Goal: Task Accomplishment & Management: Manage account settings

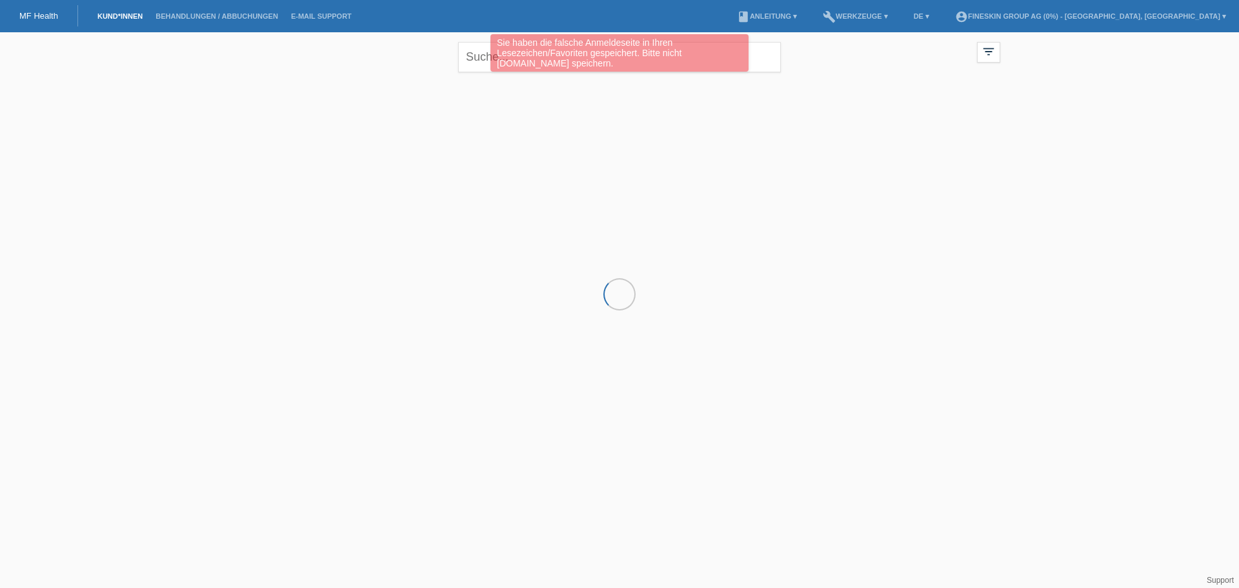
click at [473, 57] on div "Sie haben die falsche Anmeldeseite in Ihren Lesezeichen/Favoriten gespeichert. …" at bounding box center [619, 54] width 743 height 41
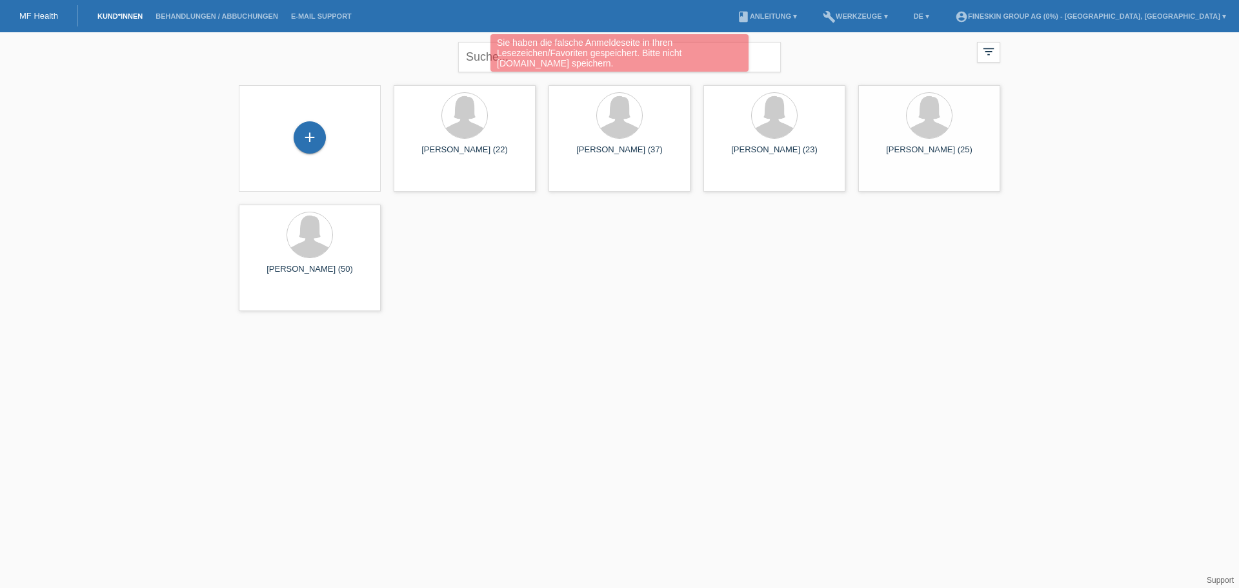
click at [473, 57] on div "Sie haben die falsche Anmeldeseite in Ihren Lesezeichen/Favoriten gespeichert. …" at bounding box center [619, 54] width 743 height 41
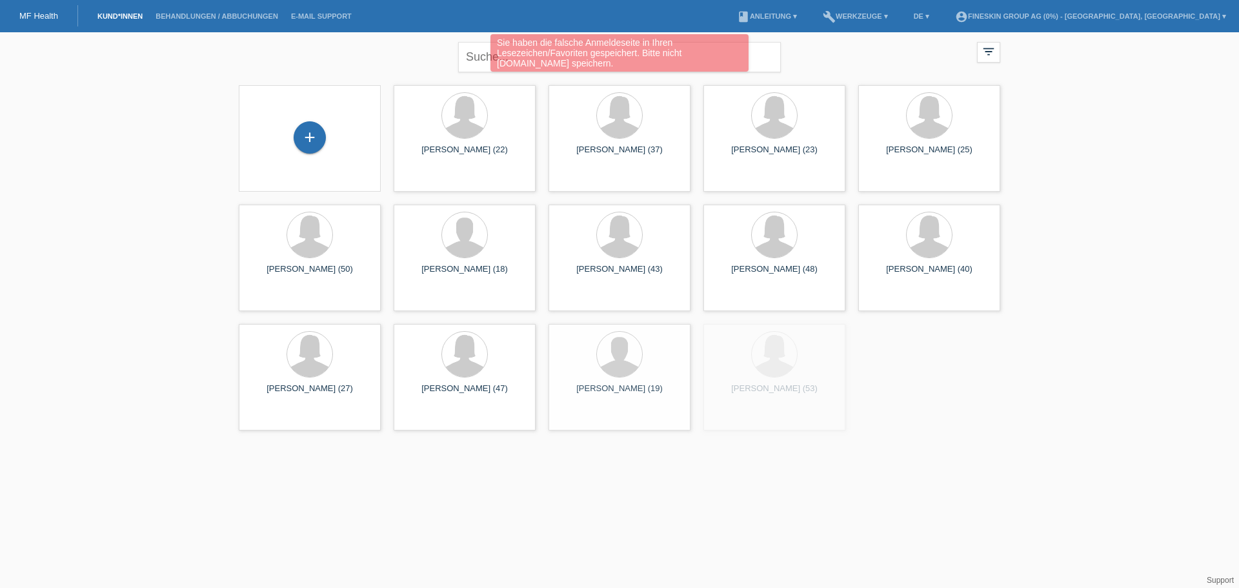
click at [478, 54] on div "Sie haben die falsche Anmeldeseite in Ihren Lesezeichen/Favoriten gespeichert. …" at bounding box center [619, 54] width 743 height 41
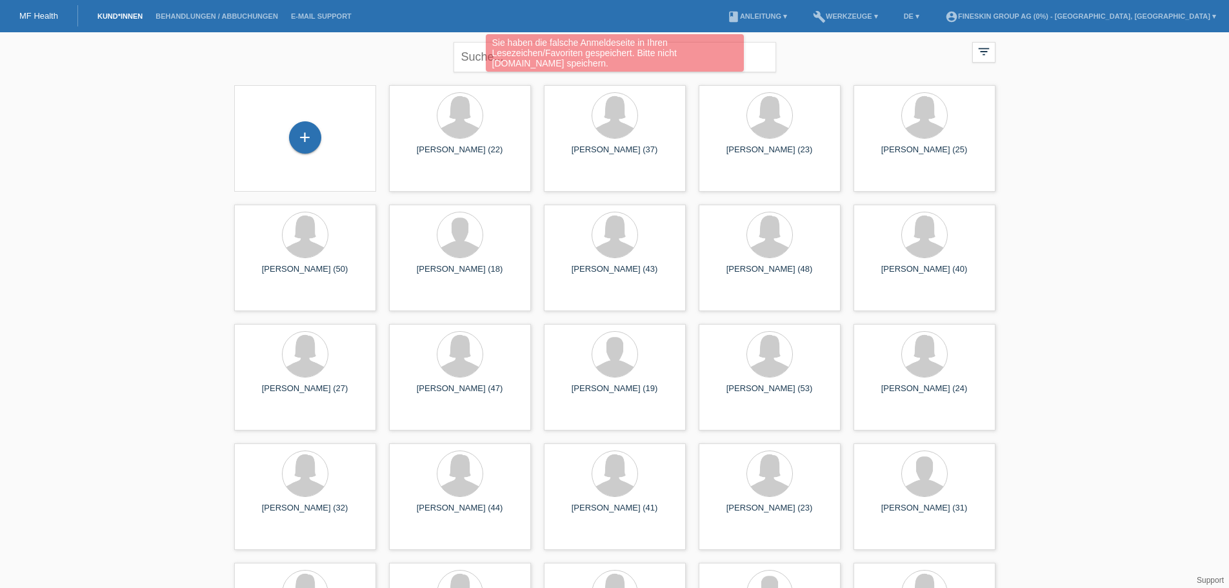
click at [412, 60] on div "Sie haben die falsche Anmeldeseite in Ihren Lesezeichen/Favoriten gespeichert. …" at bounding box center [615, 54] width 738 height 41
click at [470, 57] on div "Sie haben die falsche Anmeldeseite in Ihren Lesezeichen/Favoriten gespeichert. …" at bounding box center [615, 54] width 738 height 41
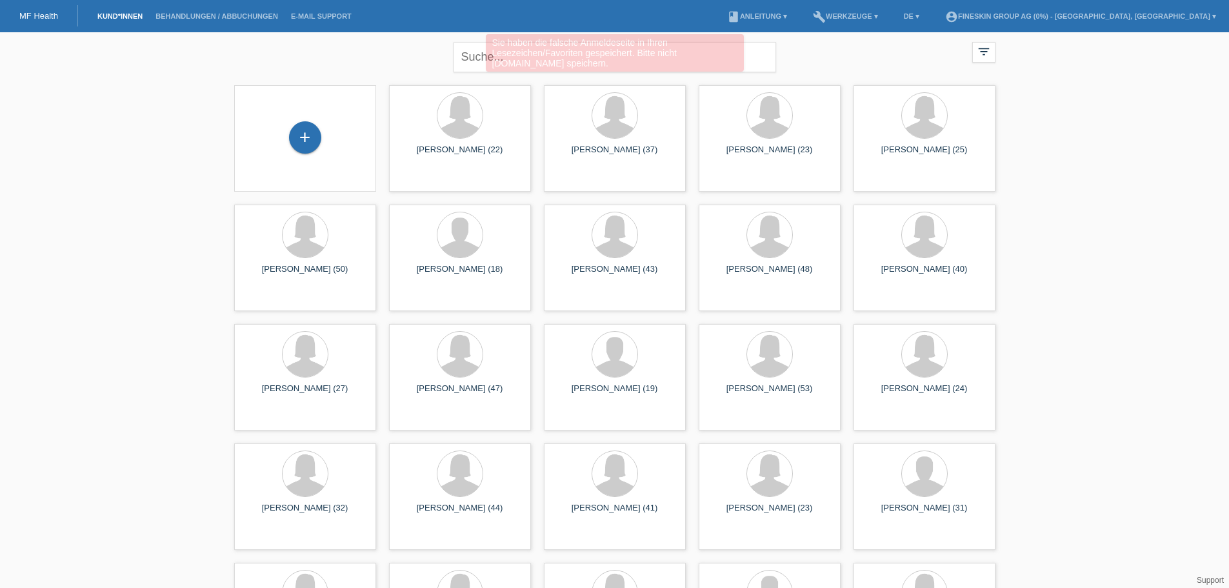
click at [468, 48] on div "Sie haben die falsche Anmeldeseite in Ihren Lesezeichen/Favoriten gespeichert. …" at bounding box center [615, 54] width 738 height 41
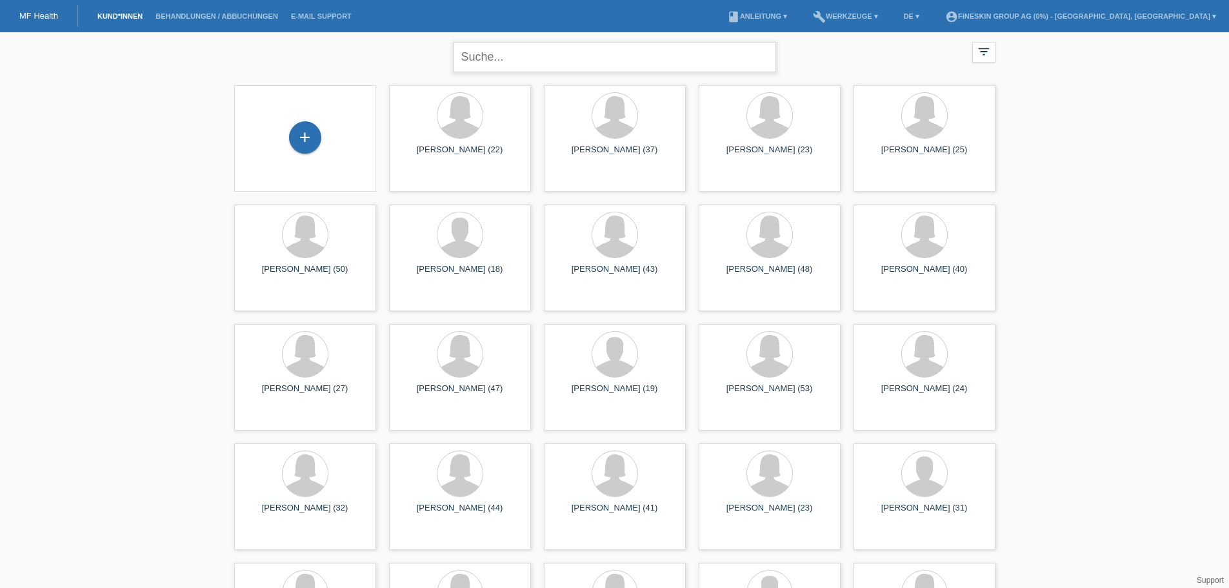
click at [485, 50] on input "text" at bounding box center [615, 57] width 323 height 30
type input "state"
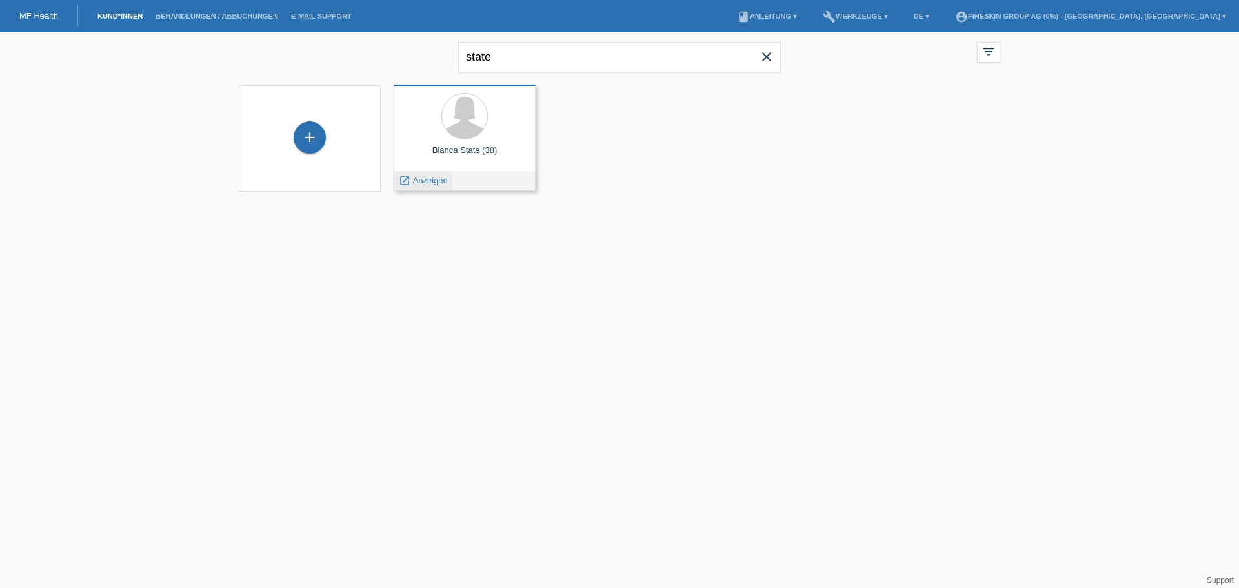
click at [434, 180] on span "Anzeigen" at bounding box center [430, 181] width 35 height 10
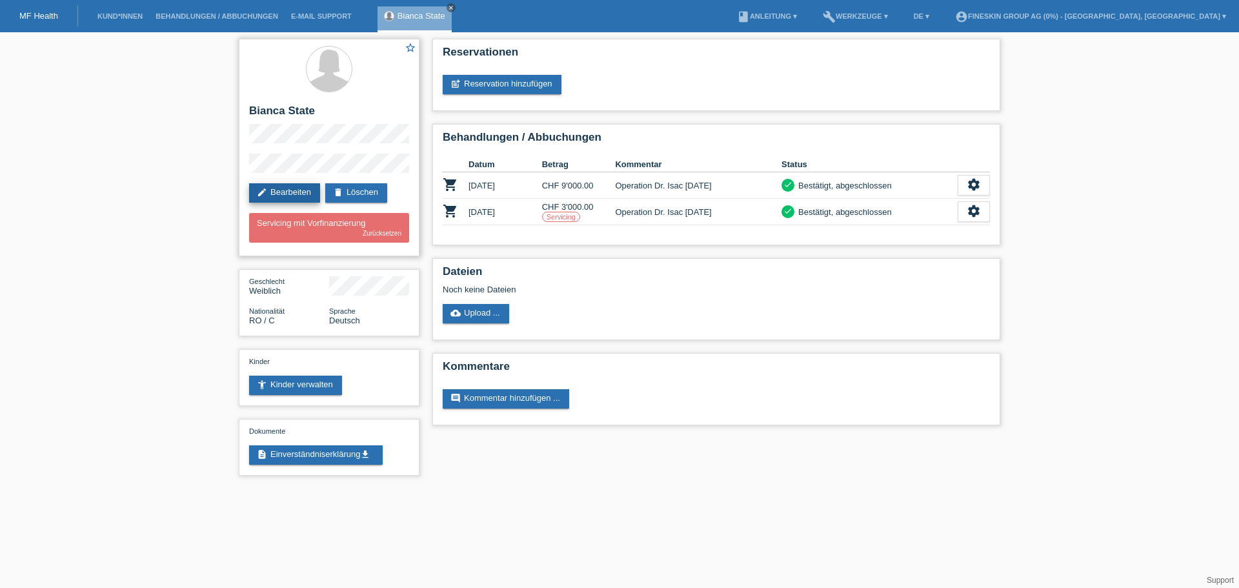
click at [303, 192] on link "edit Bearbeiten" at bounding box center [284, 192] width 71 height 19
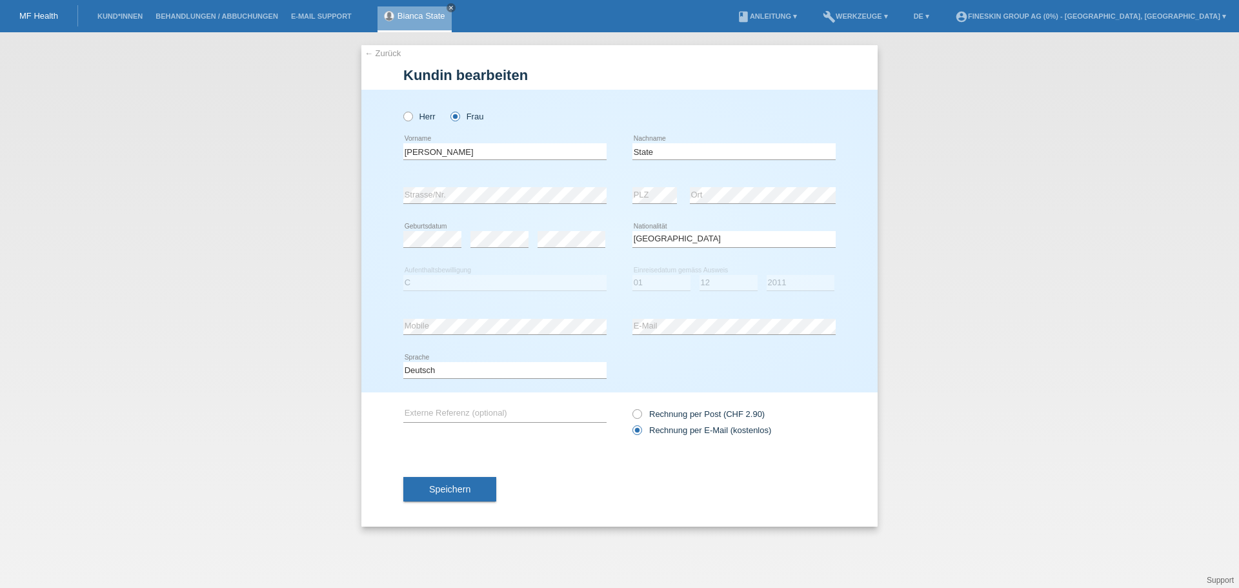
select select "RO"
select select "C"
select select "01"
select select "12"
select select "2011"
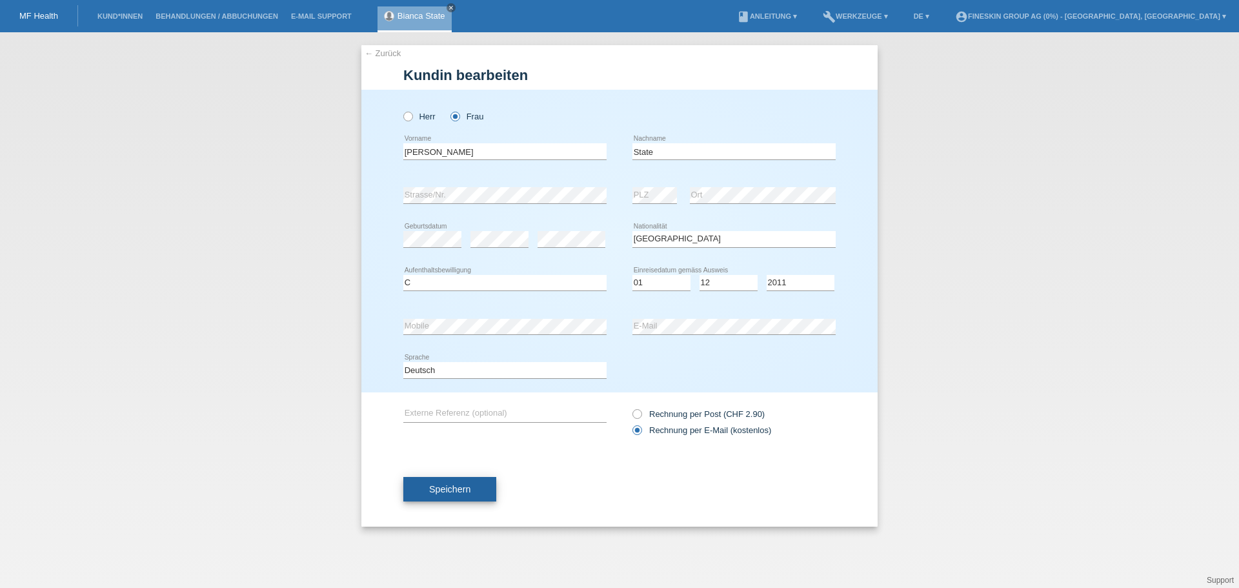
click at [467, 490] on span "Speichern" at bounding box center [449, 489] width 41 height 10
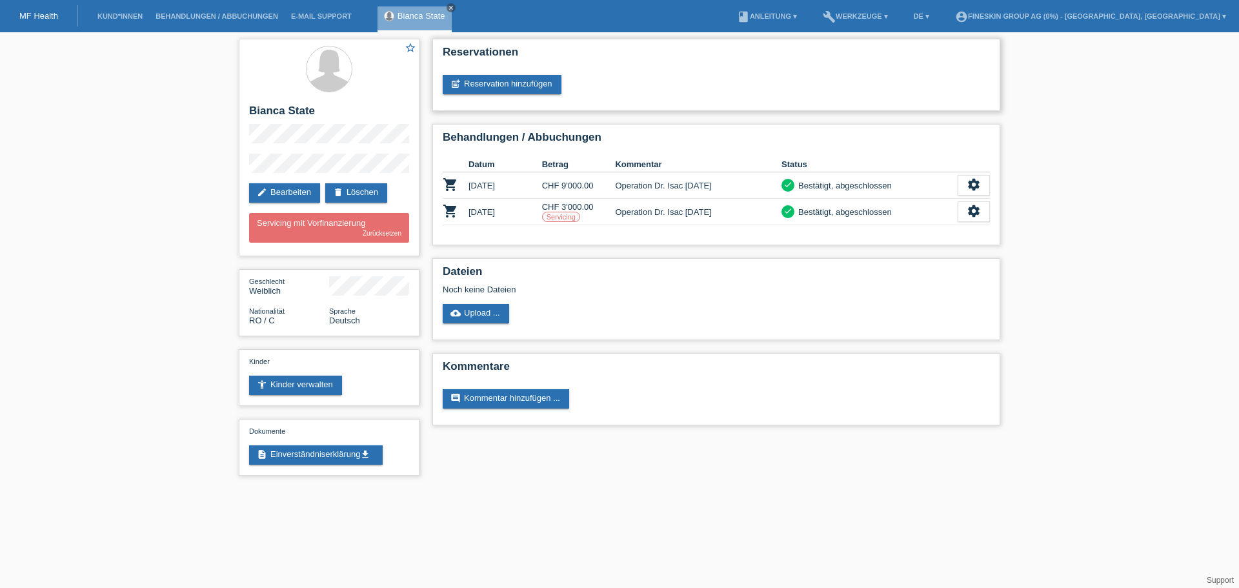
click at [628, 74] on div "Reservationen post_add Reservation hinzufügen" at bounding box center [716, 75] width 568 height 72
